Goal: Transaction & Acquisition: Purchase product/service

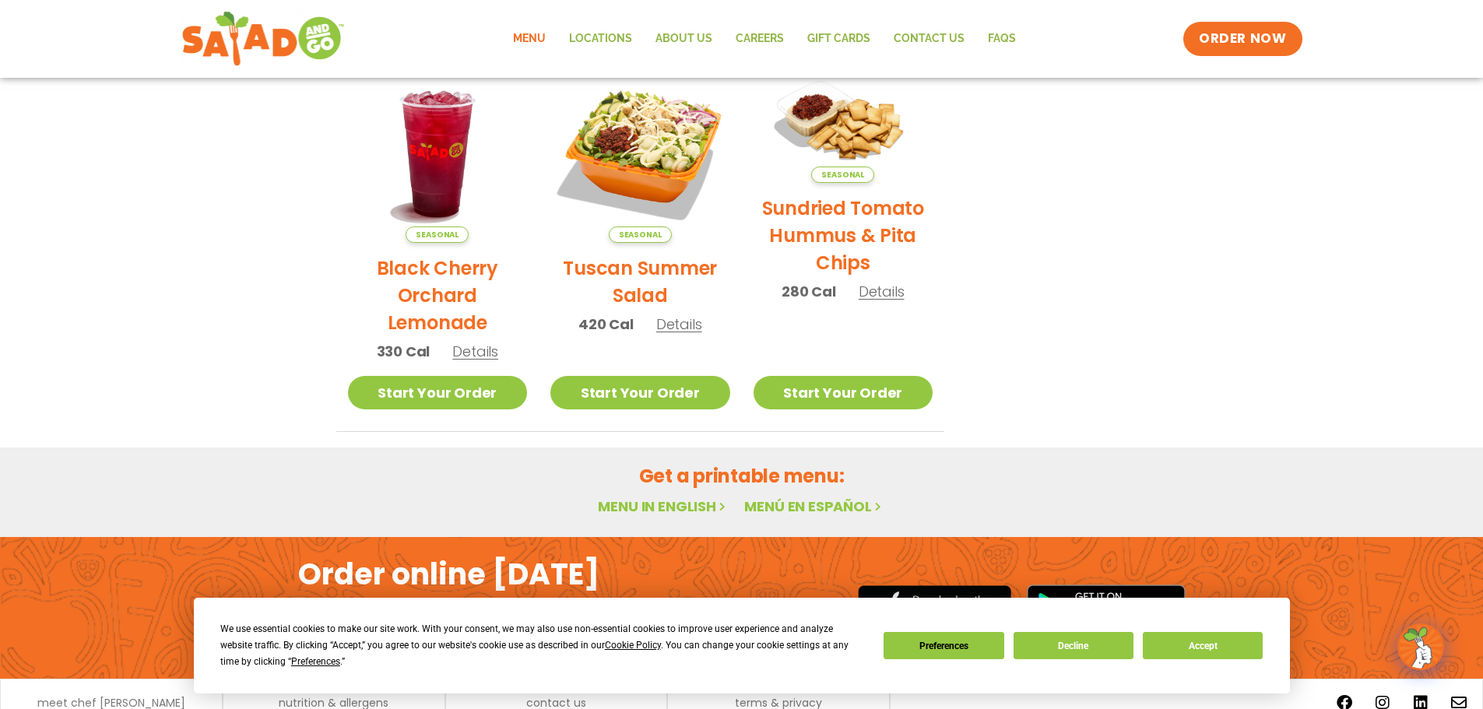
scroll to position [835, 0]
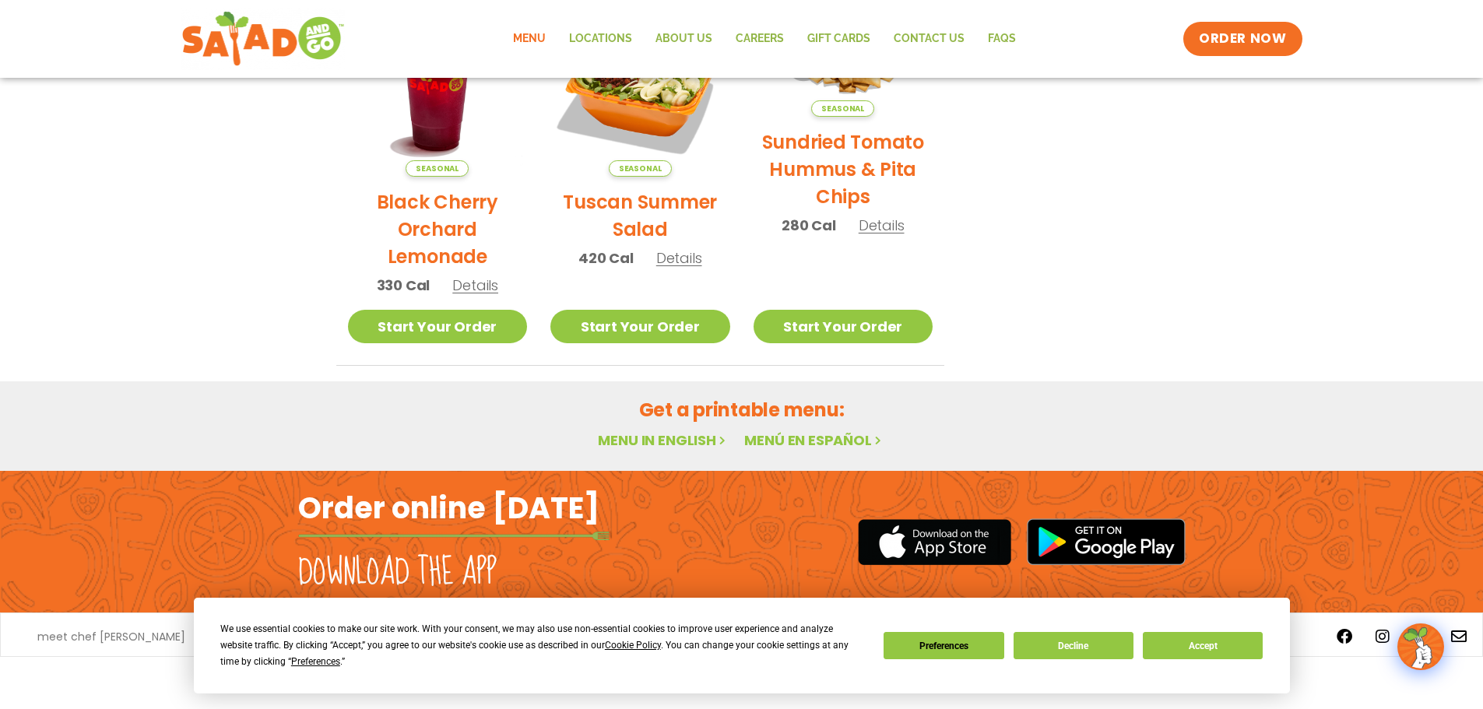
click at [541, 43] on link "Menu" at bounding box center [529, 39] width 56 height 36
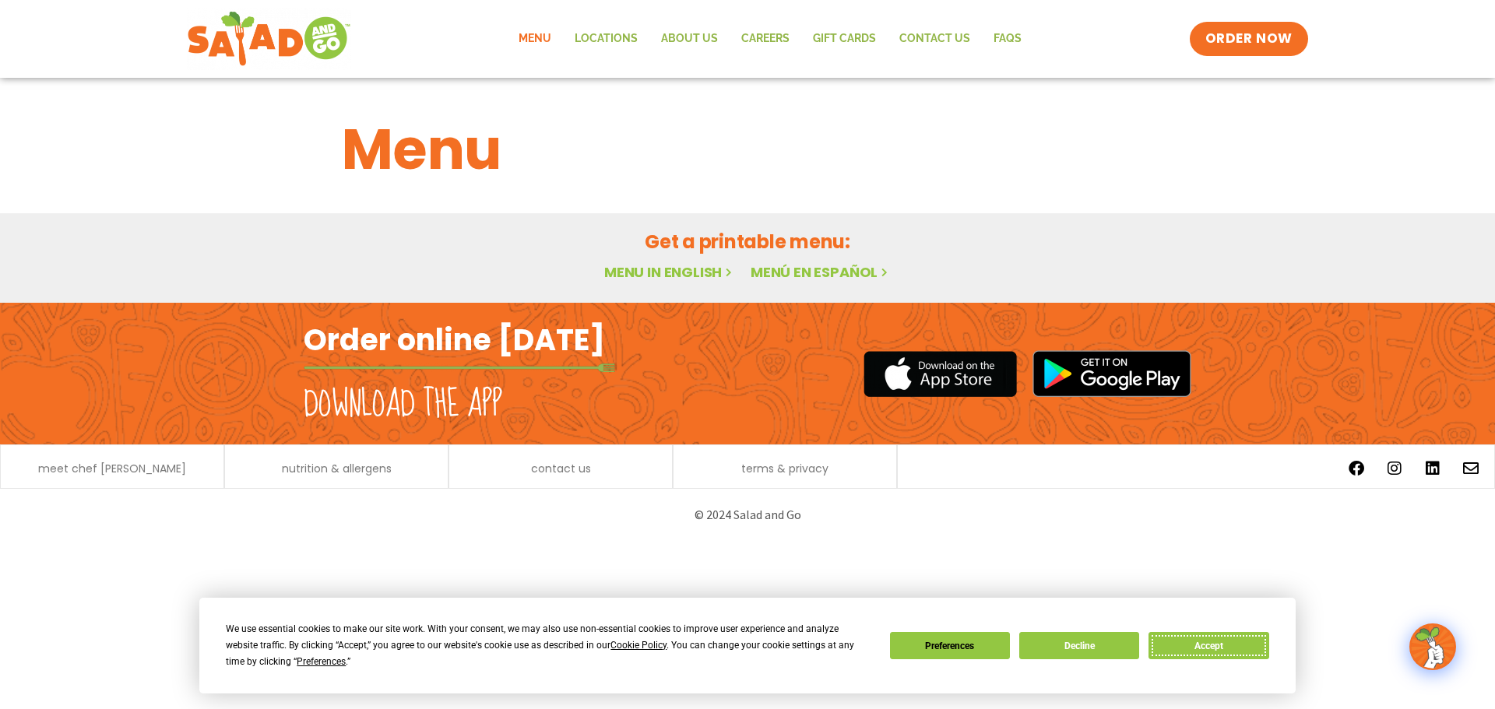
click at [1237, 654] on button "Accept" at bounding box center [1208, 645] width 120 height 27
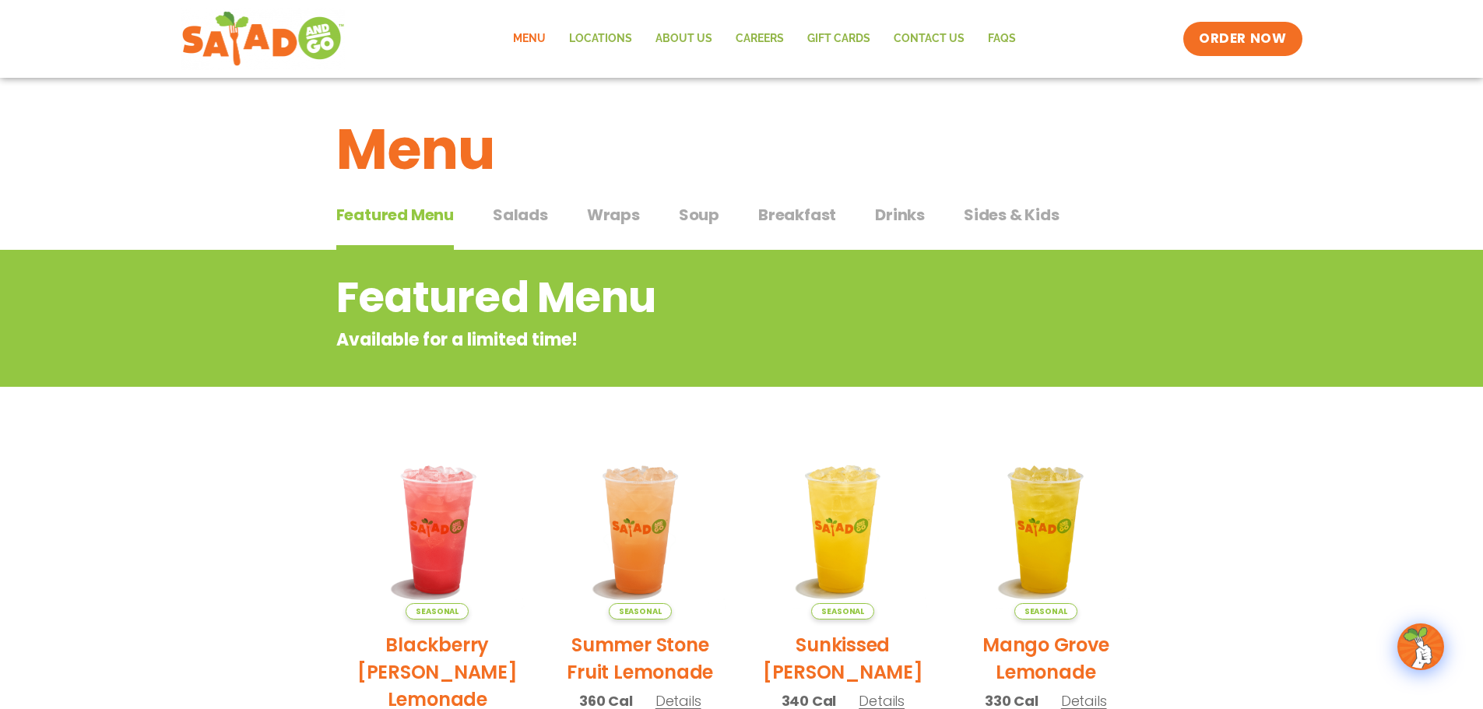
click at [527, 231] on button "Salads Salads" at bounding box center [520, 226] width 55 height 47
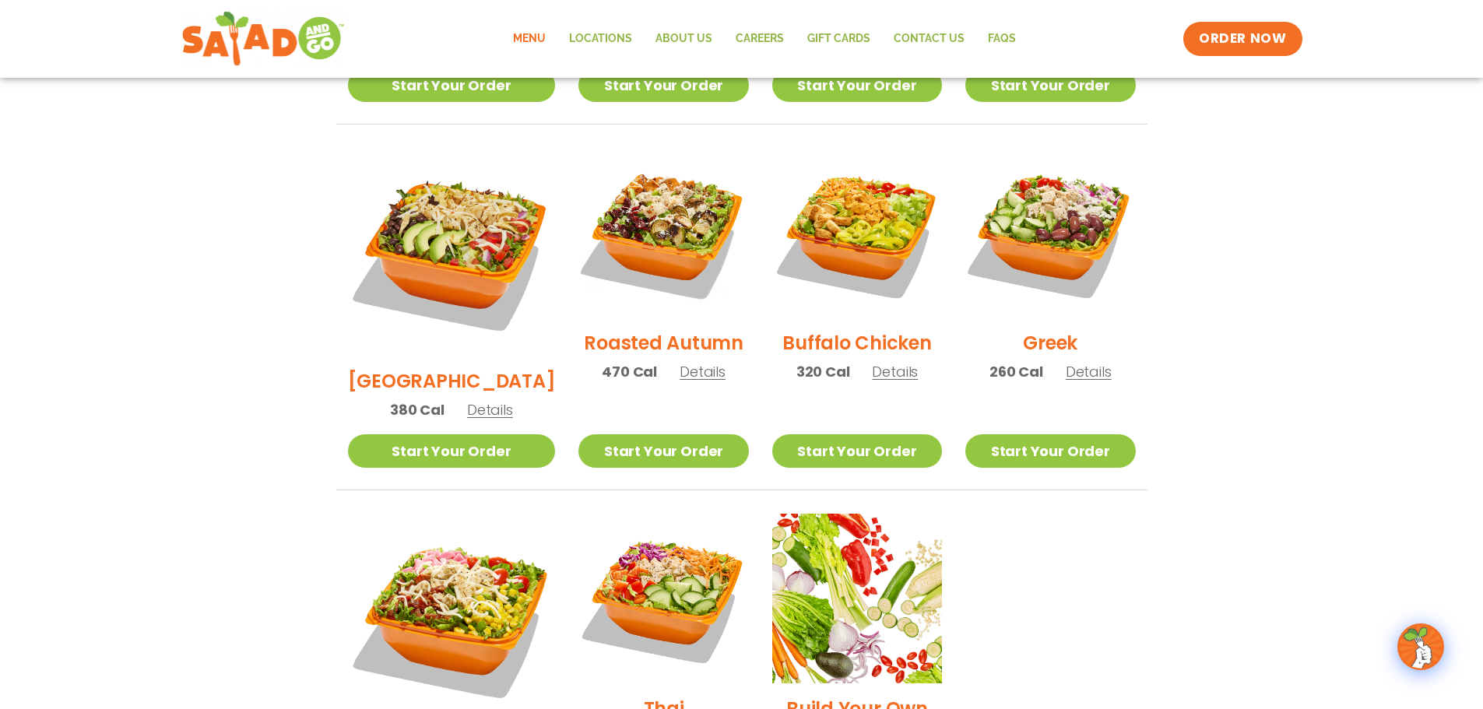
scroll to position [779, 0]
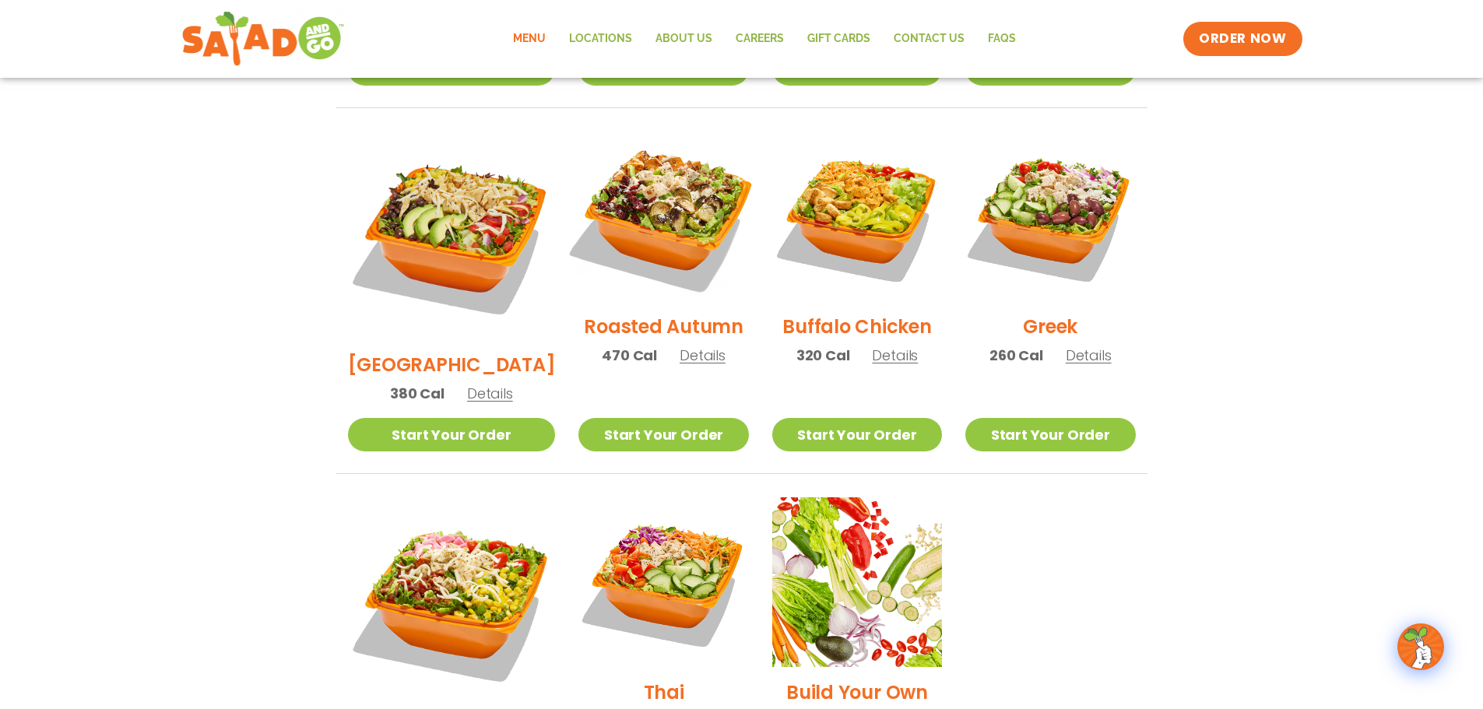
click at [642, 185] on img at bounding box center [663, 216] width 199 height 199
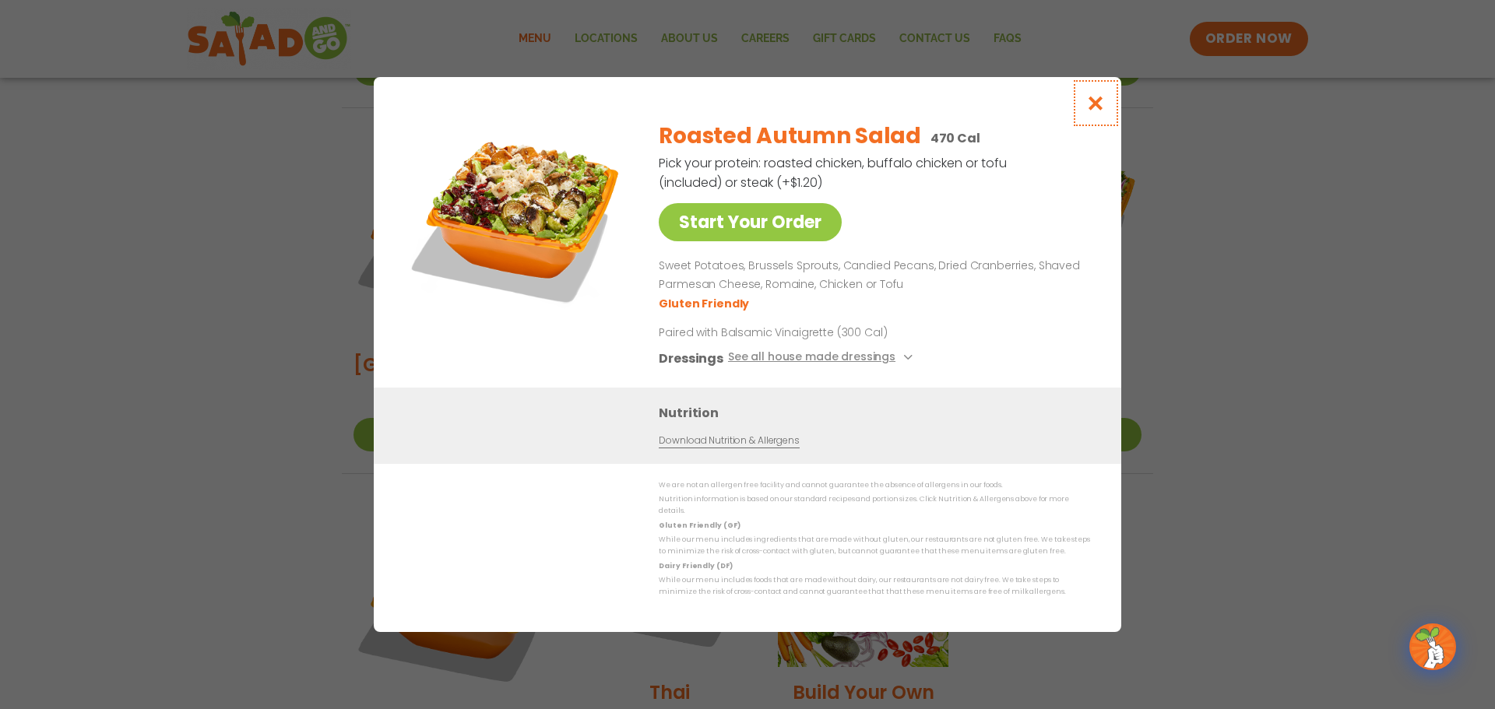
click at [1099, 108] on icon "Close modal" at bounding box center [1095, 103] width 19 height 16
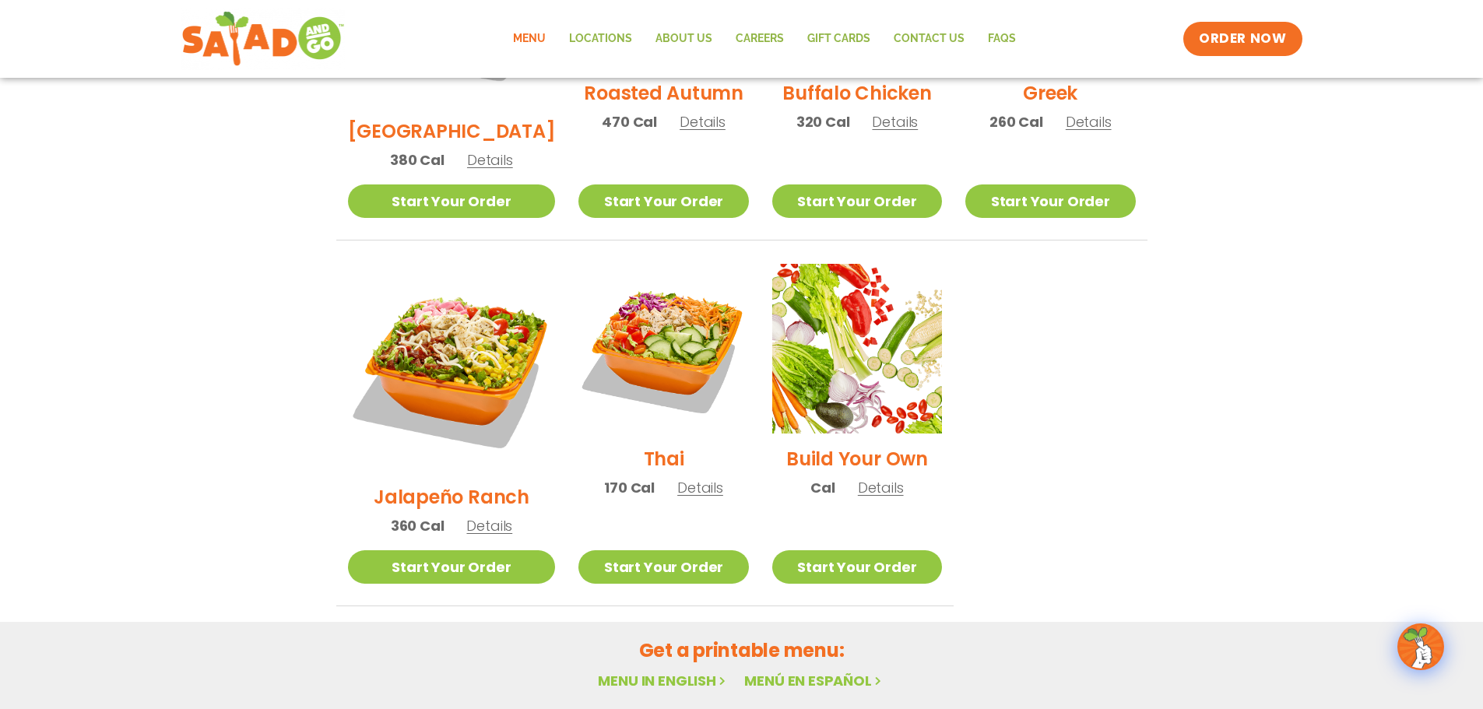
scroll to position [623, 0]
